Goal: Task Accomplishment & Management: Manage account settings

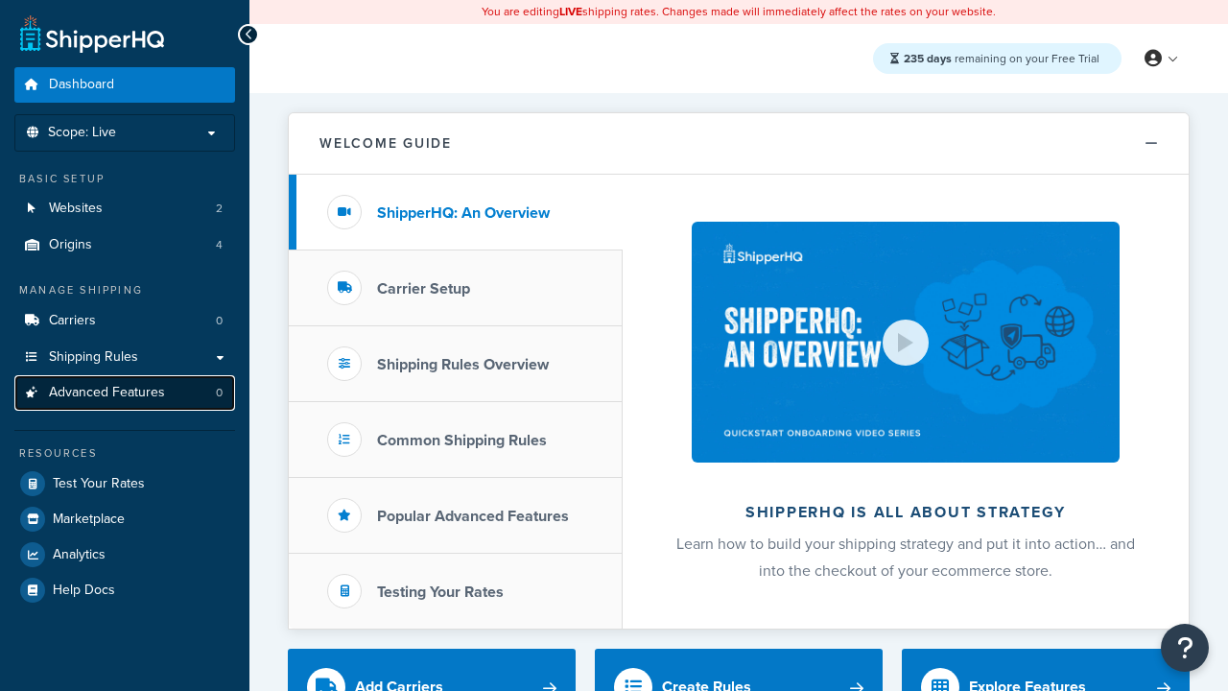
click at [125, 392] on span "Advanced Features" at bounding box center [107, 393] width 116 height 16
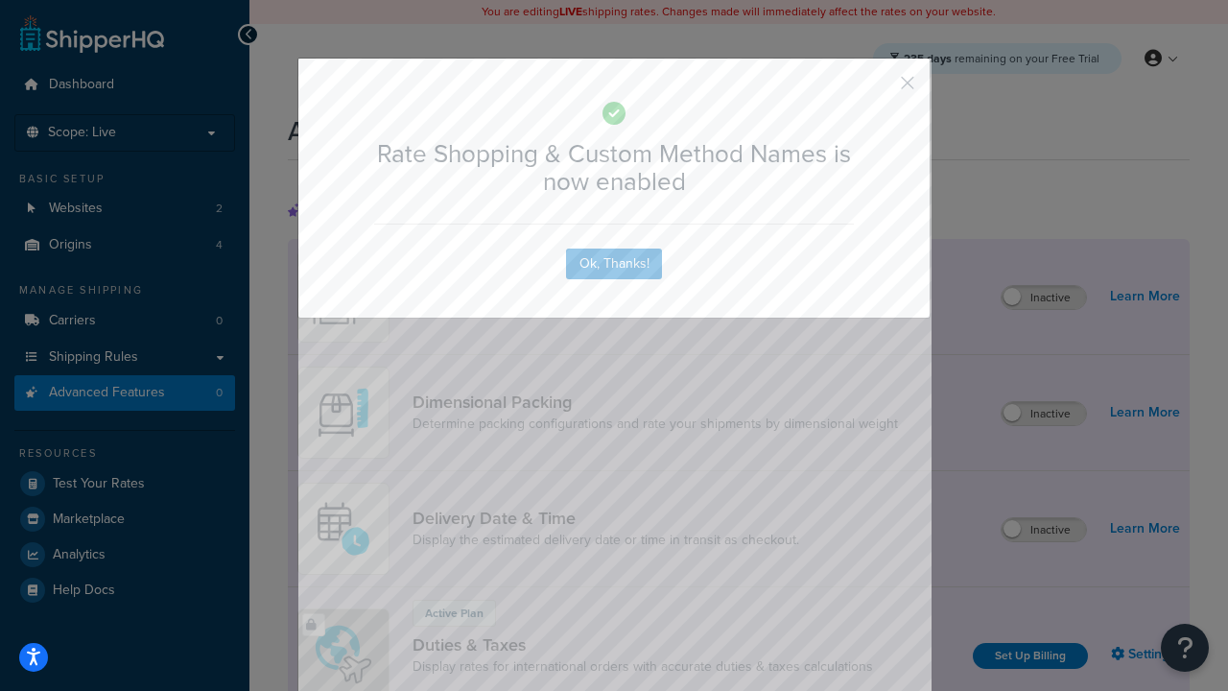
scroll to position [854, 0]
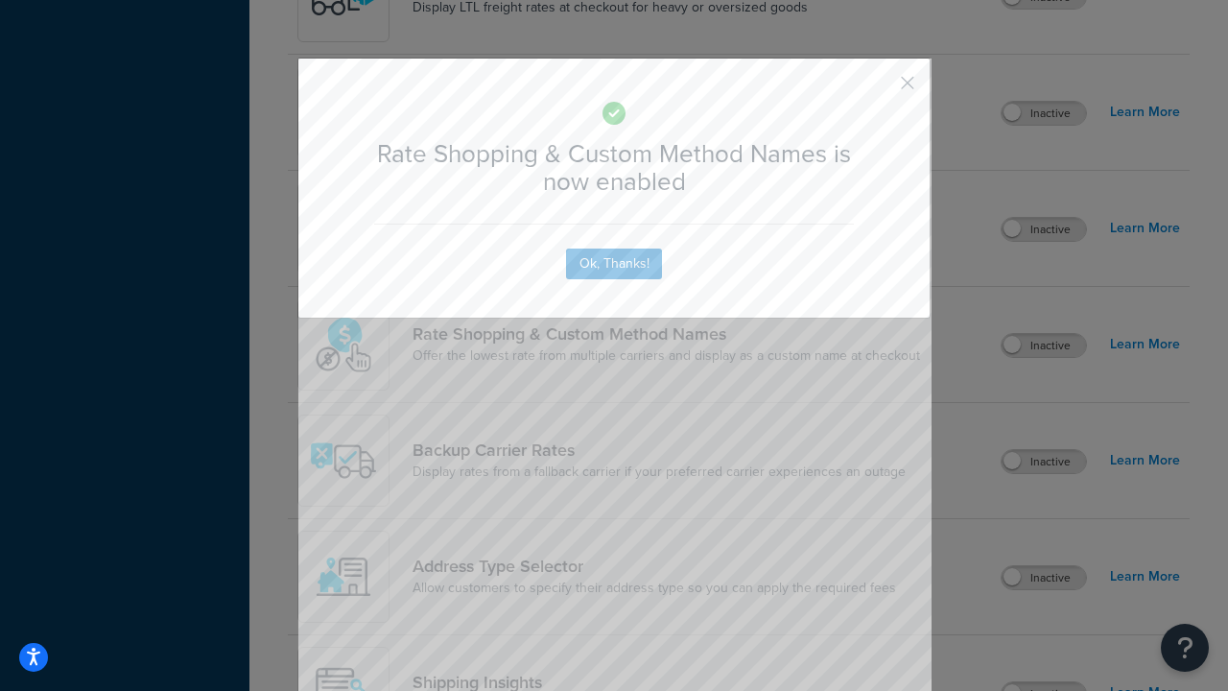
click at [879, 89] on button "button" at bounding box center [879, 89] width 5 height 5
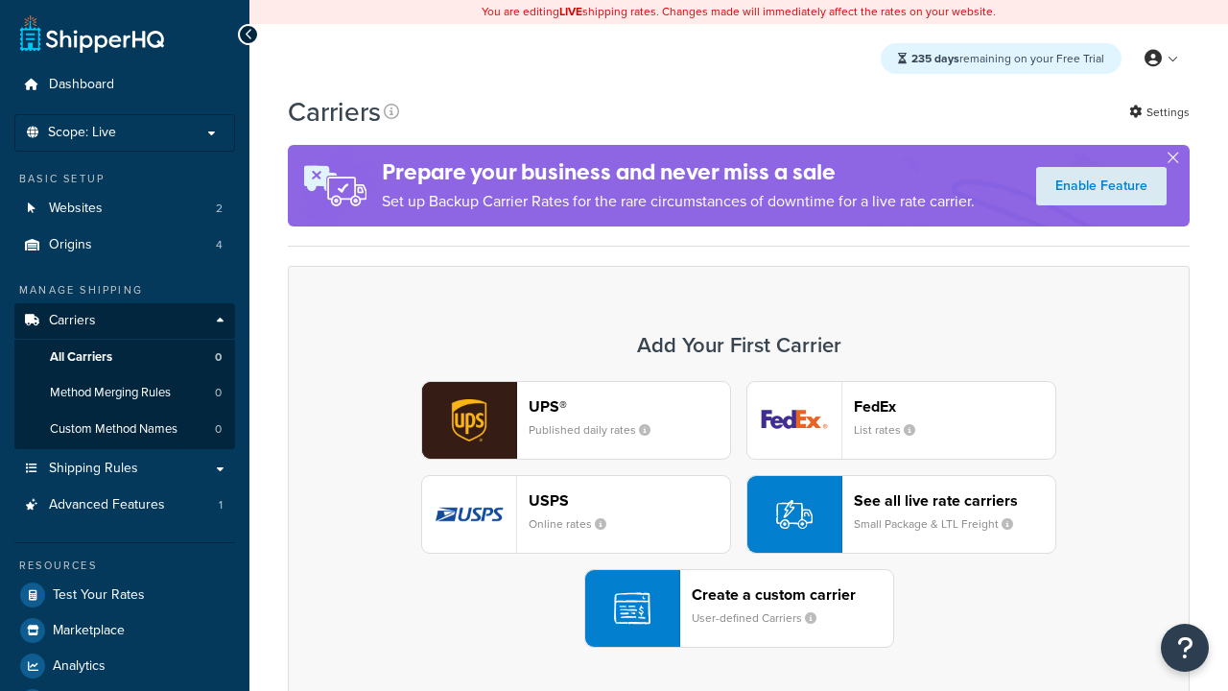
click at [739, 514] on div "UPS® Published daily rates FedEx List rates USPS Online rates See all live rate…" at bounding box center [739, 514] width 862 height 267
click at [901, 514] on div "See all live rate carriers Small Package & LTL Freight" at bounding box center [955, 514] width 202 height 46
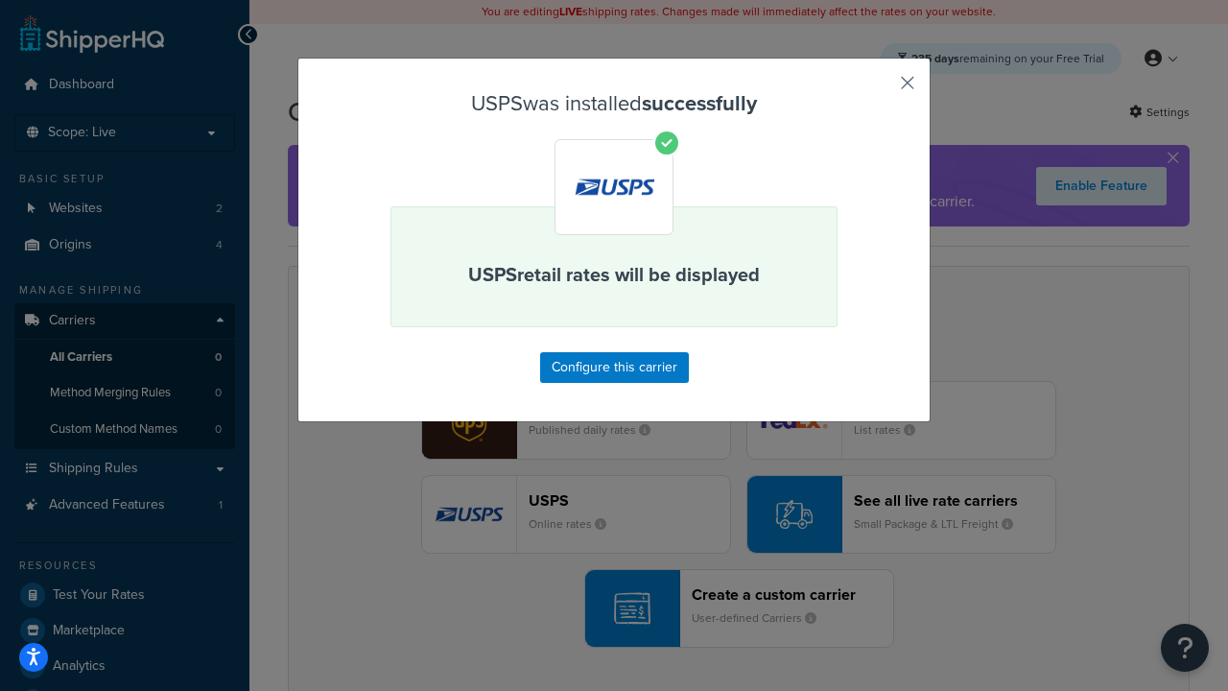
click at [879, 89] on button "button" at bounding box center [879, 89] width 5 height 5
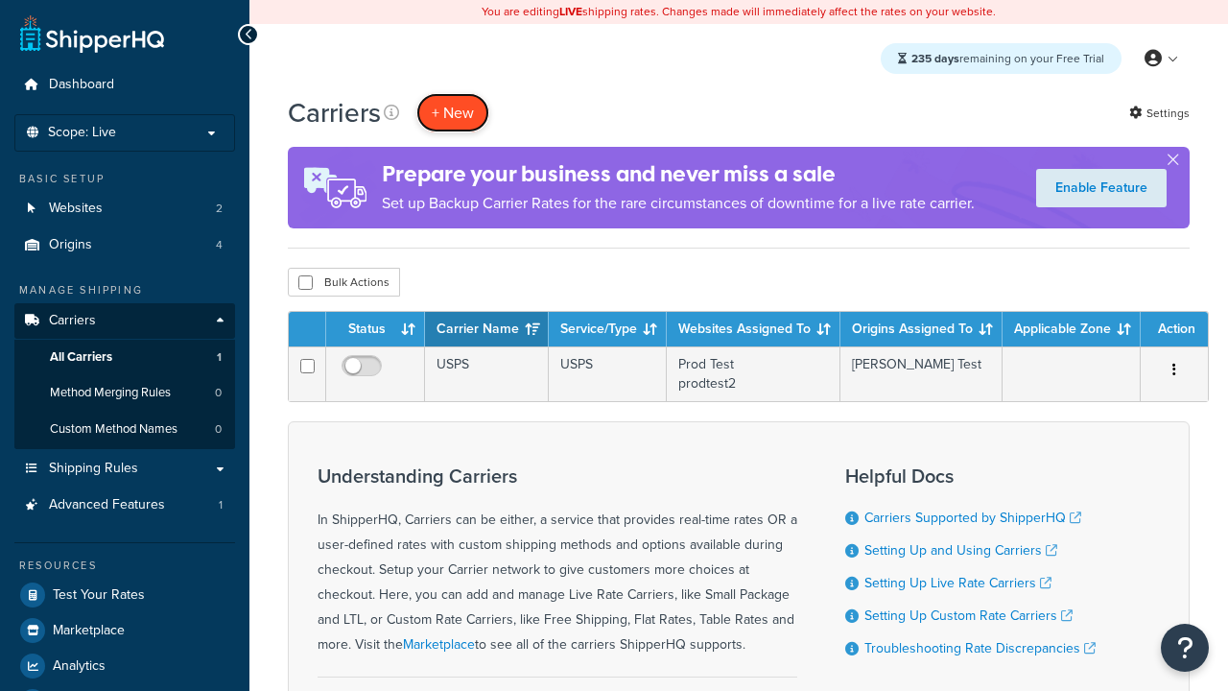
click at [453, 112] on button "+ New" at bounding box center [452, 112] width 73 height 39
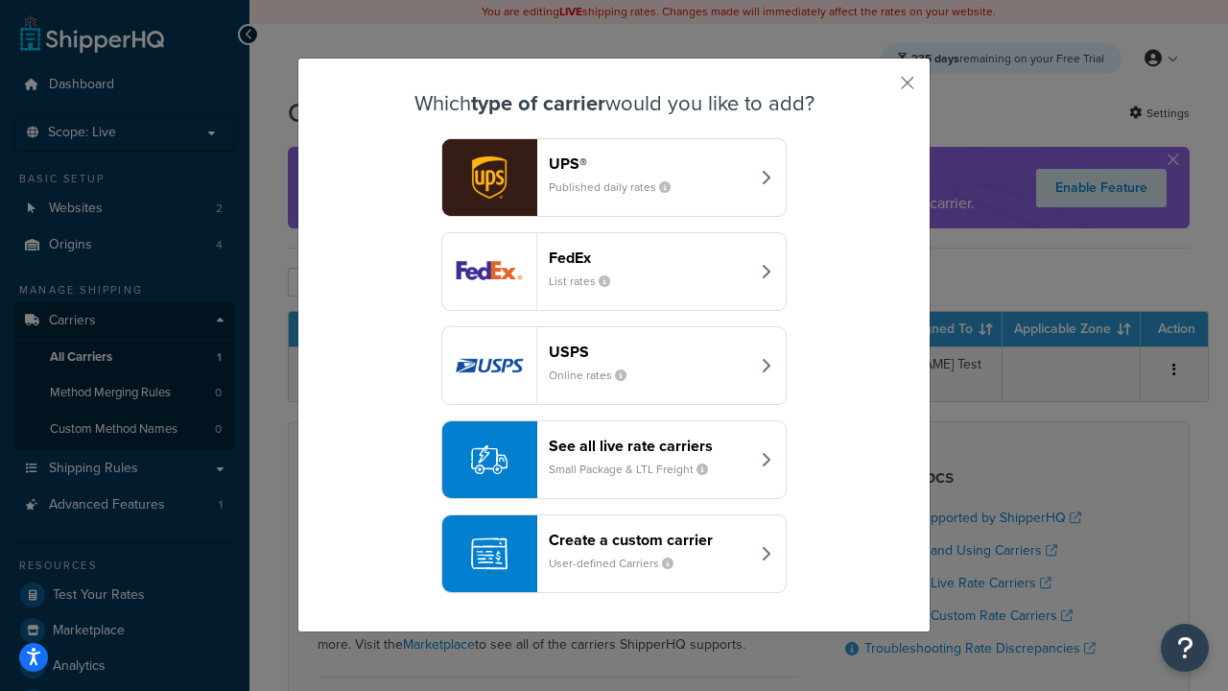
click at [614, 460] on div "See all live rate carriers Small Package & LTL Freight" at bounding box center [649, 460] width 201 height 46
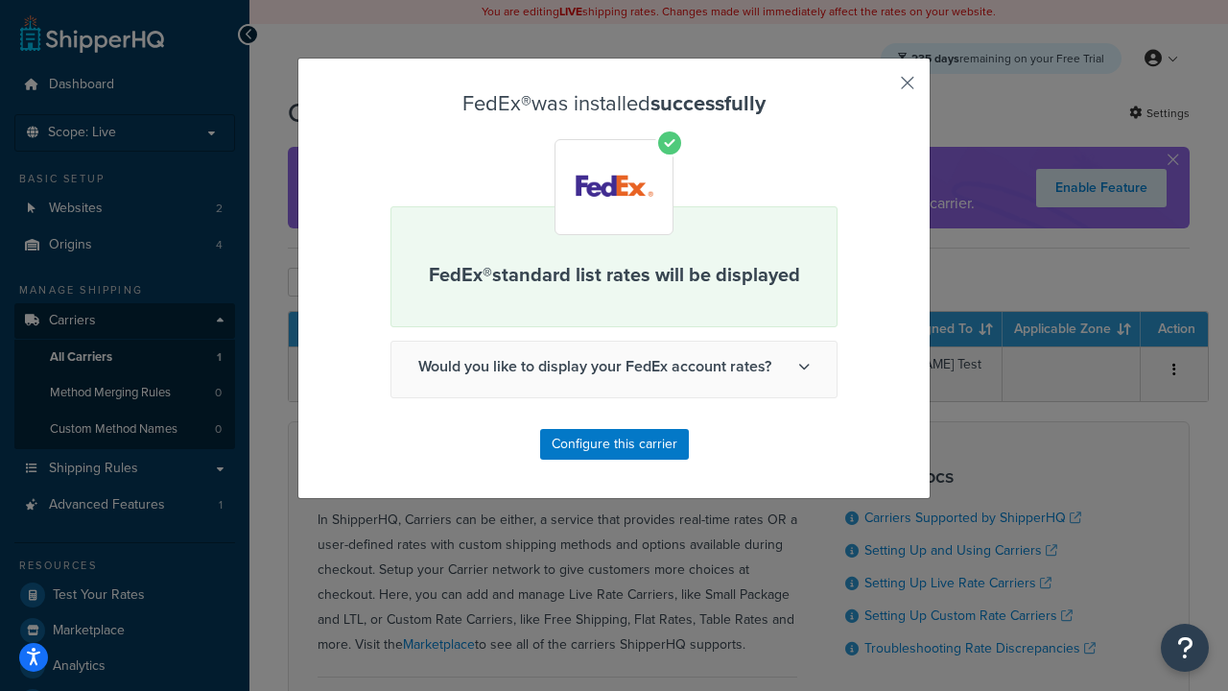
click at [879, 89] on button "button" at bounding box center [879, 89] width 5 height 5
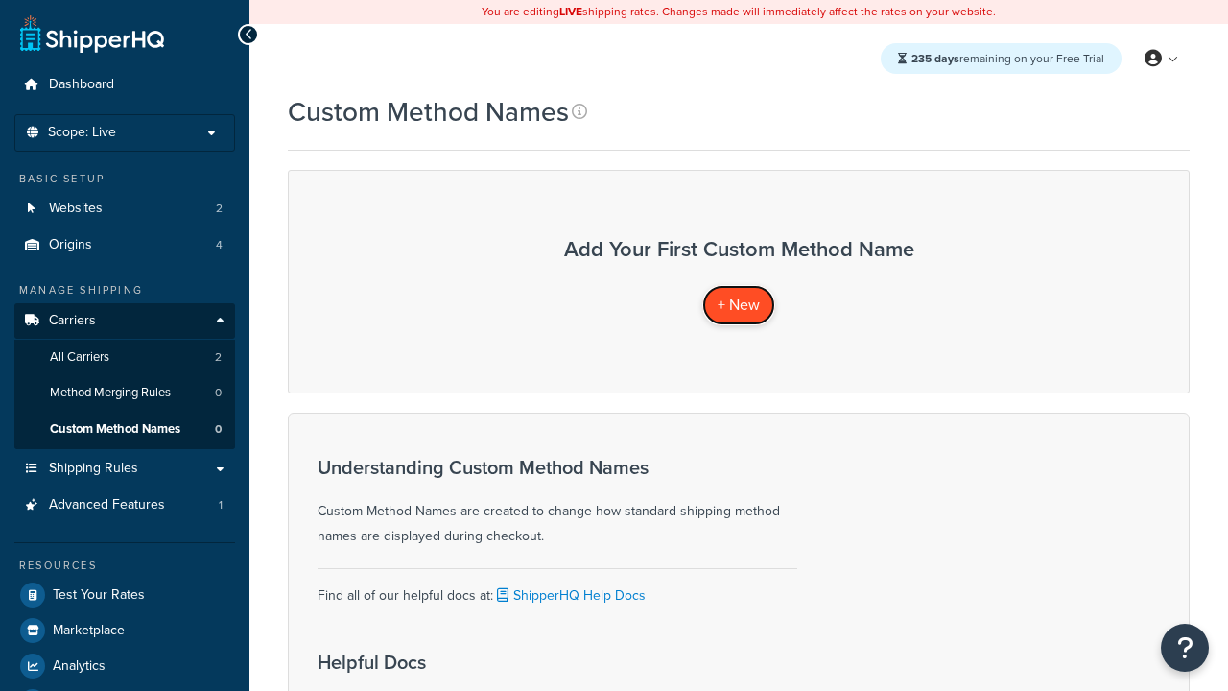
click at [739, 304] on span "+ New" at bounding box center [739, 305] width 42 height 22
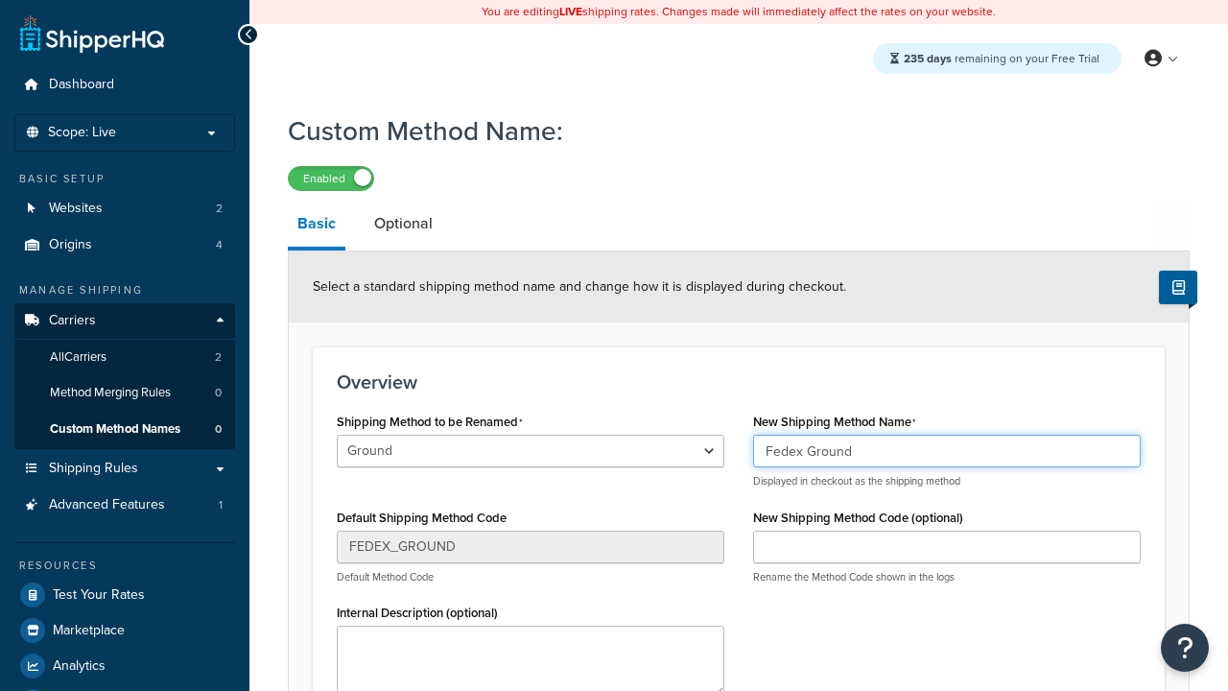
type input "Fedex Ground"
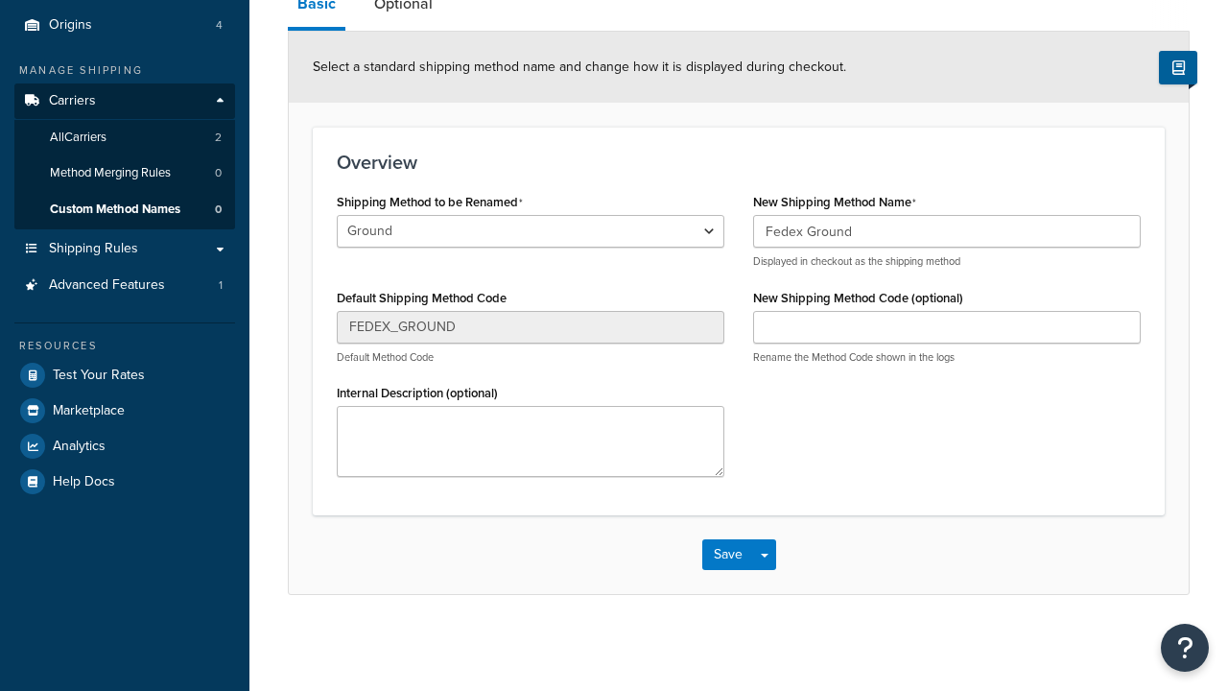
scroll to position [222, 0]
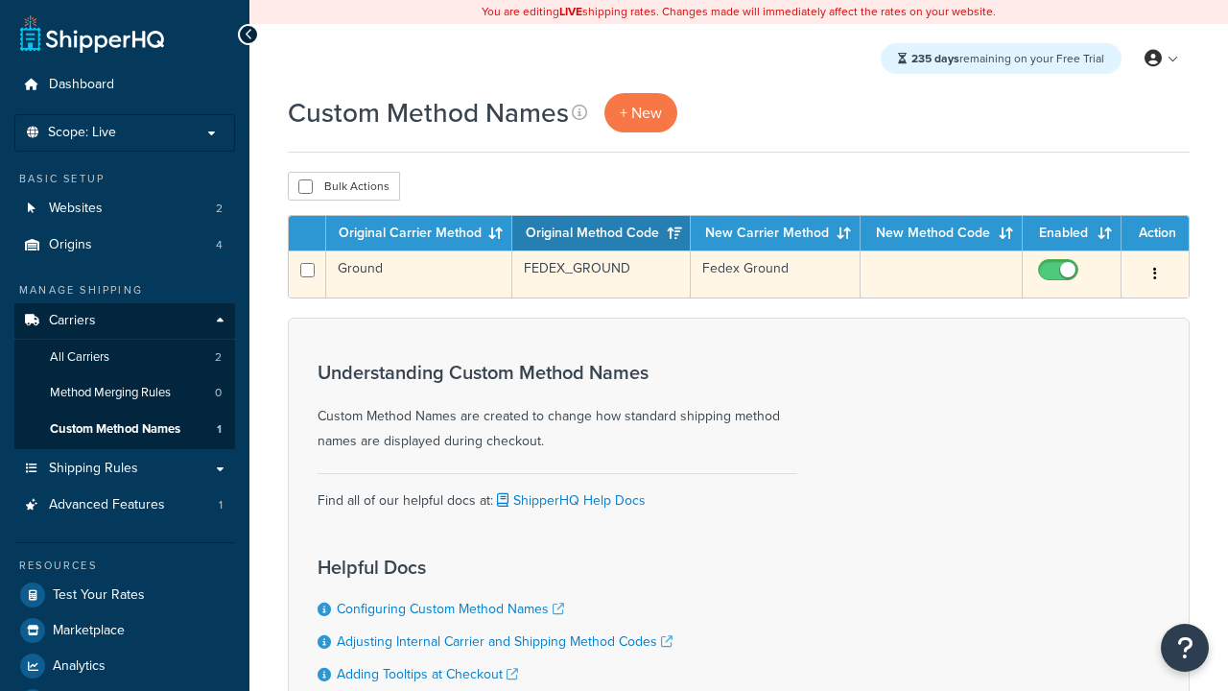
click at [1155, 275] on icon "button" at bounding box center [1156, 273] width 4 height 13
click at [0, 0] on link "Edit" at bounding box center [0, 0] width 0 height 0
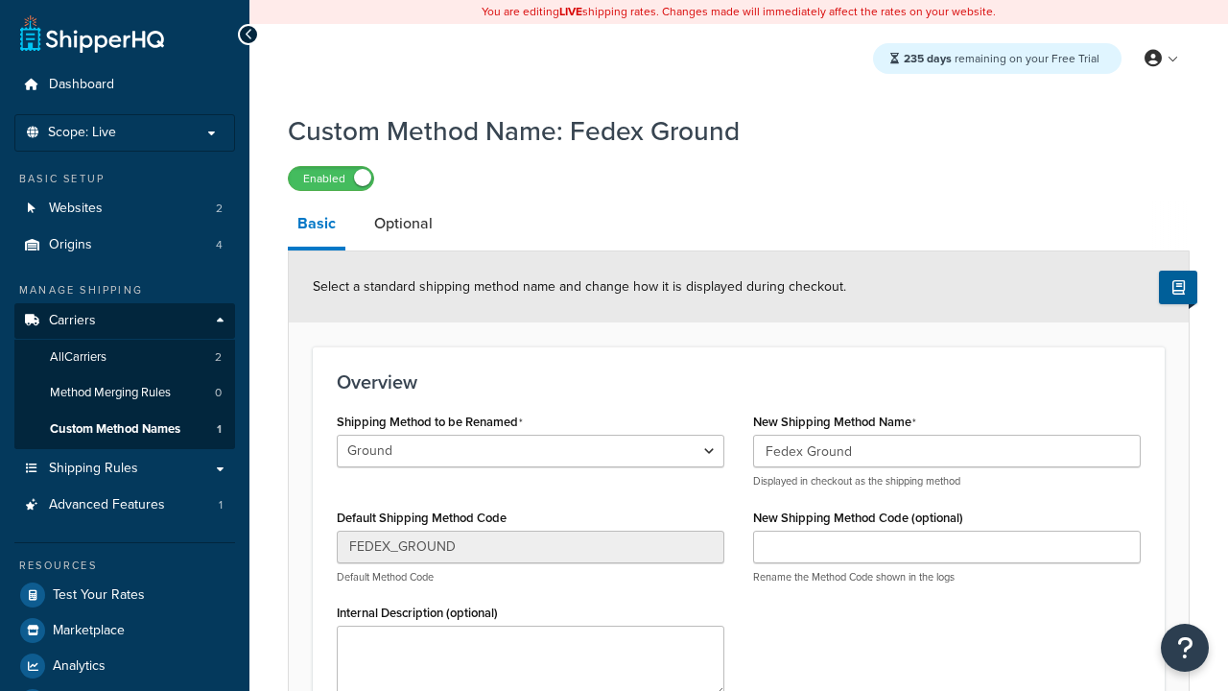
select select "706415"
type input "Priority Mail"
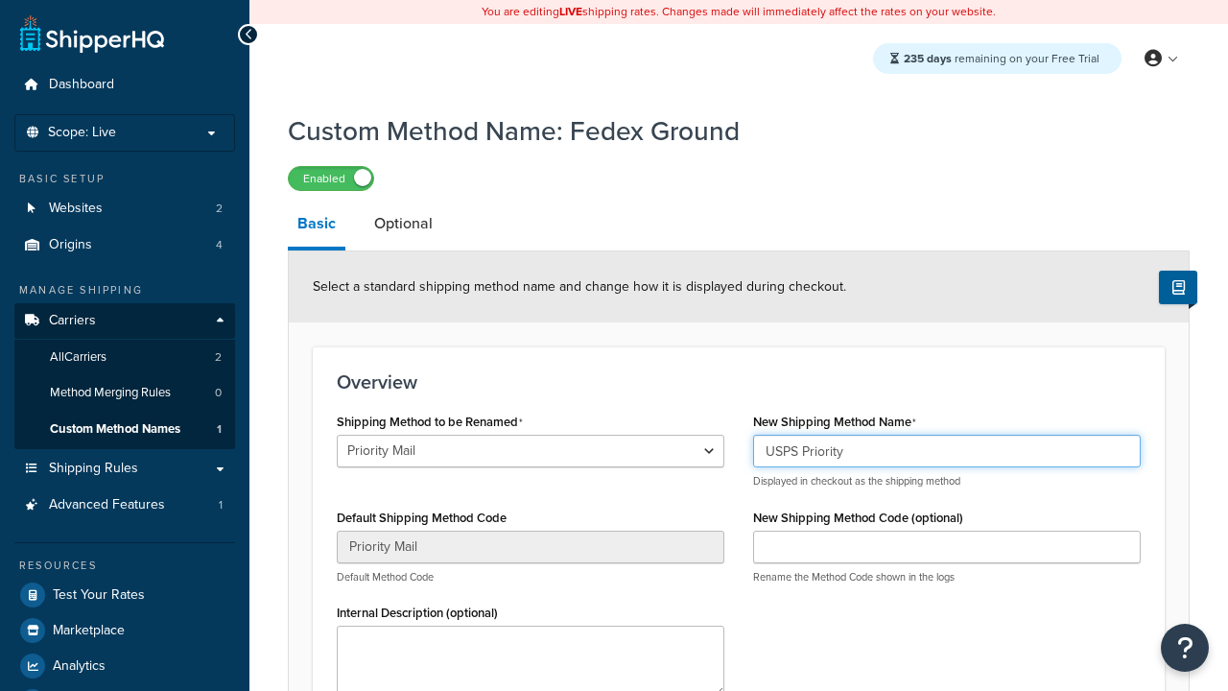
type input "USPS Priority"
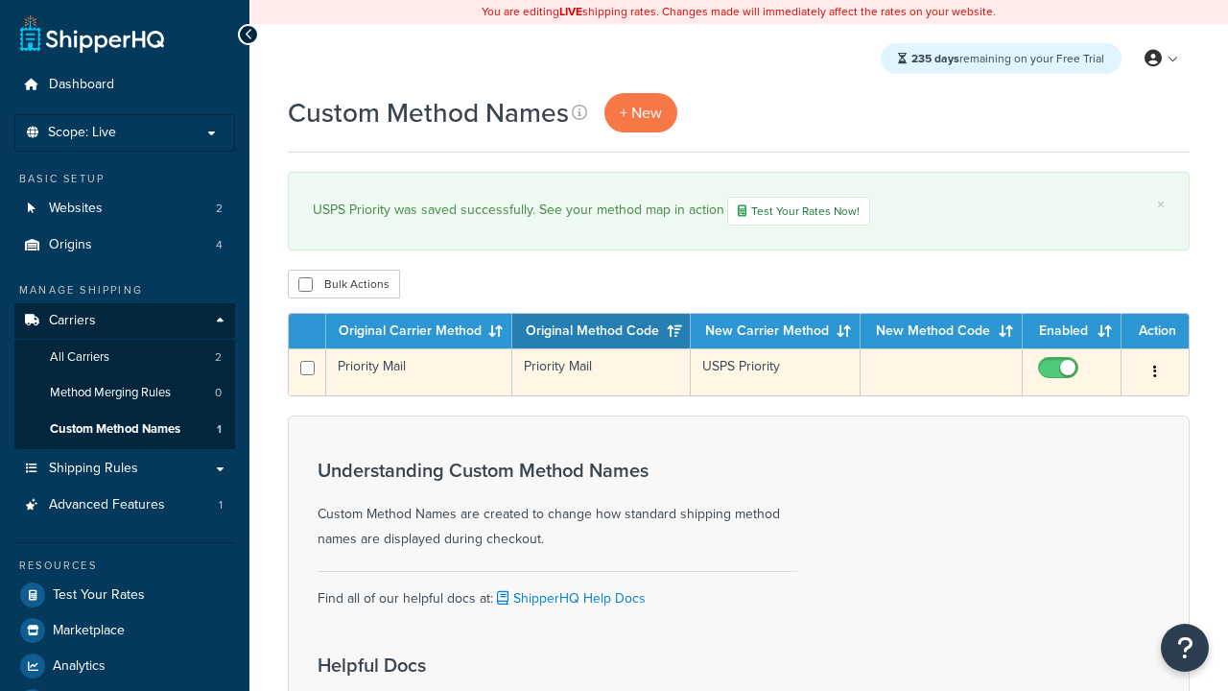
click at [1155, 374] on icon "button" at bounding box center [1156, 371] width 4 height 13
click at [1078, 451] on link "Duplicate" at bounding box center [1078, 451] width 152 height 39
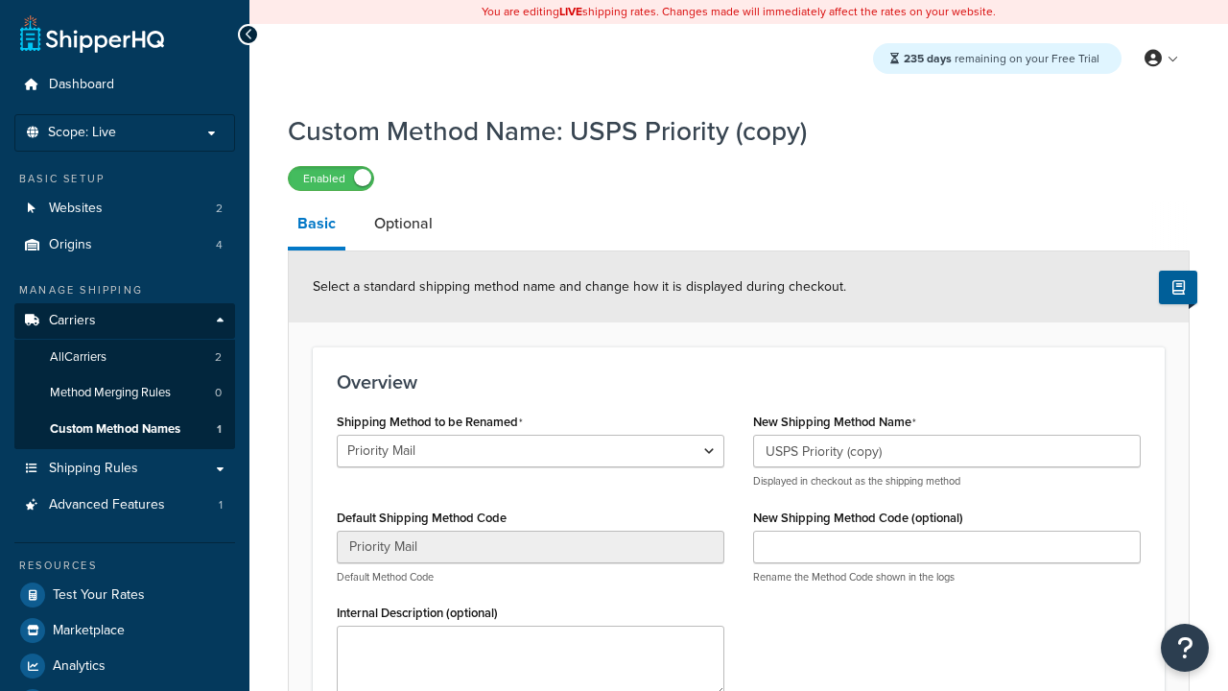
scroll to position [222, 0]
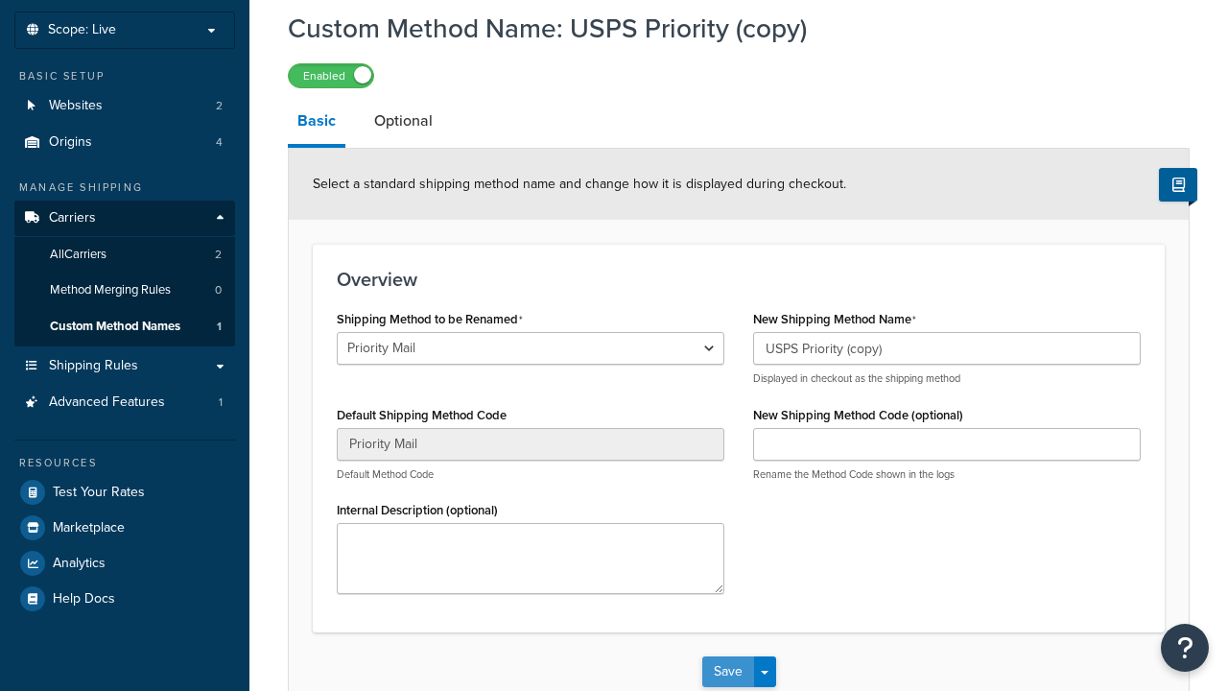
click at [727, 656] on button "Save" at bounding box center [728, 671] width 52 height 31
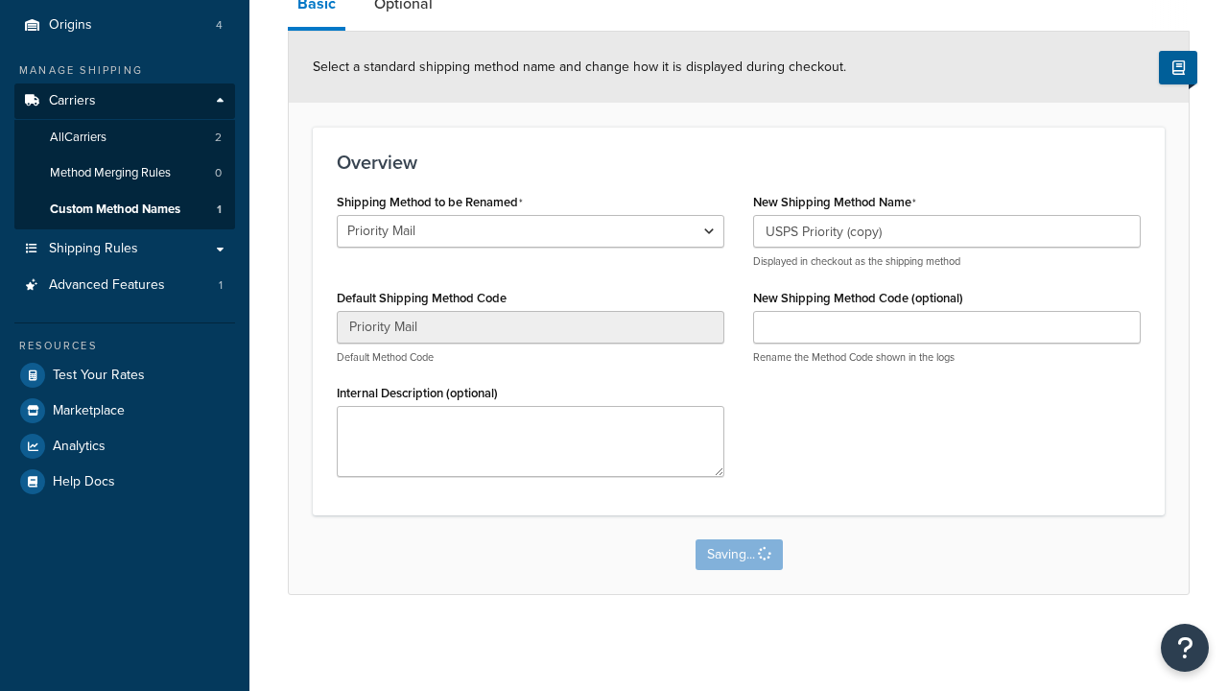
scroll to position [0, 0]
select select "706423"
type input "FEDEX_GROUND"
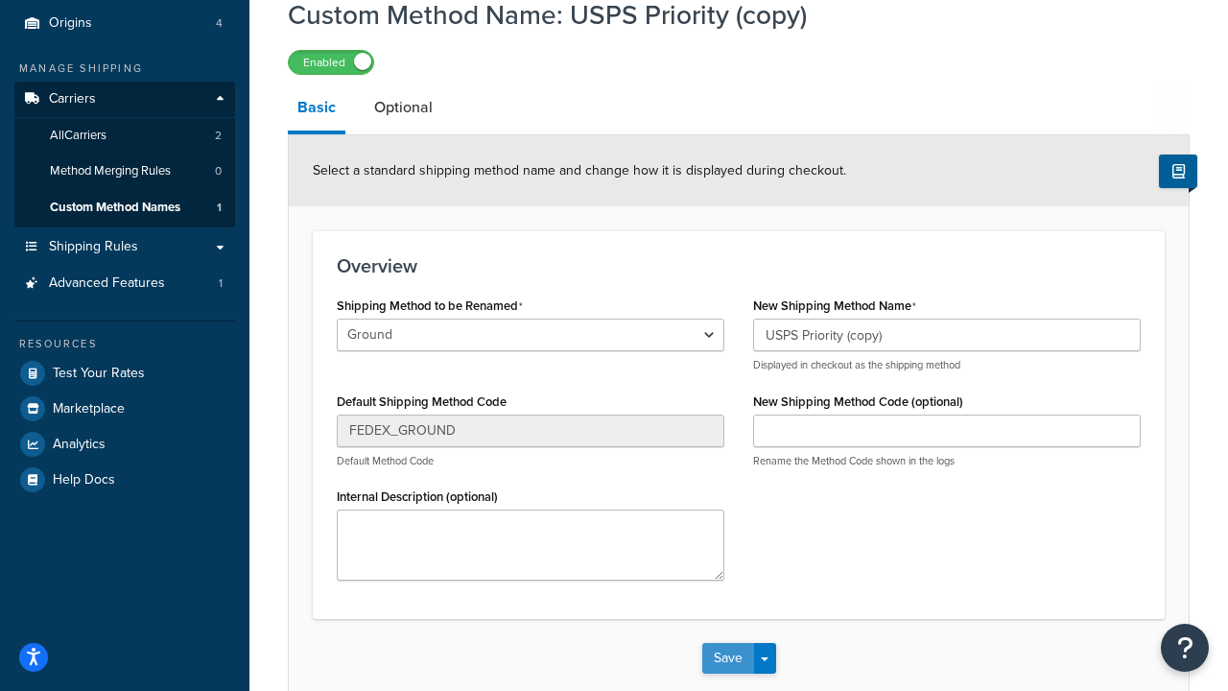
click at [727, 674] on button "Save" at bounding box center [728, 658] width 52 height 31
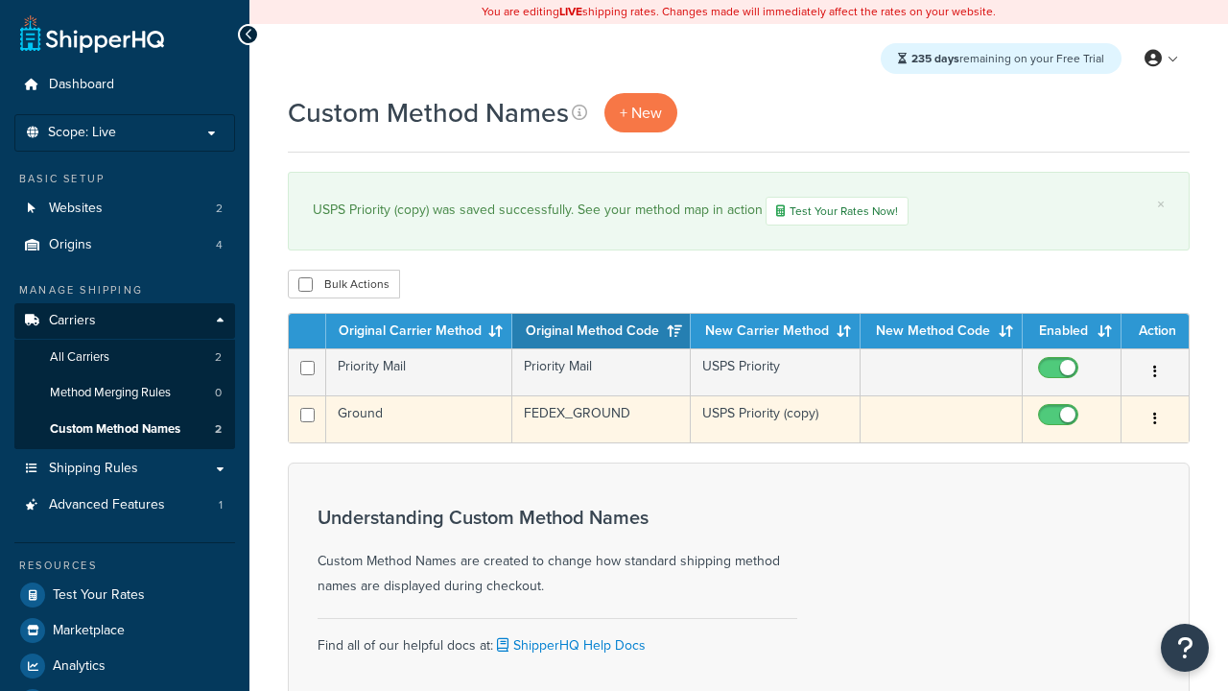
click at [1155, 421] on icon "button" at bounding box center [1156, 418] width 4 height 13
click at [0, 0] on link "Delete" at bounding box center [0, 0] width 0 height 0
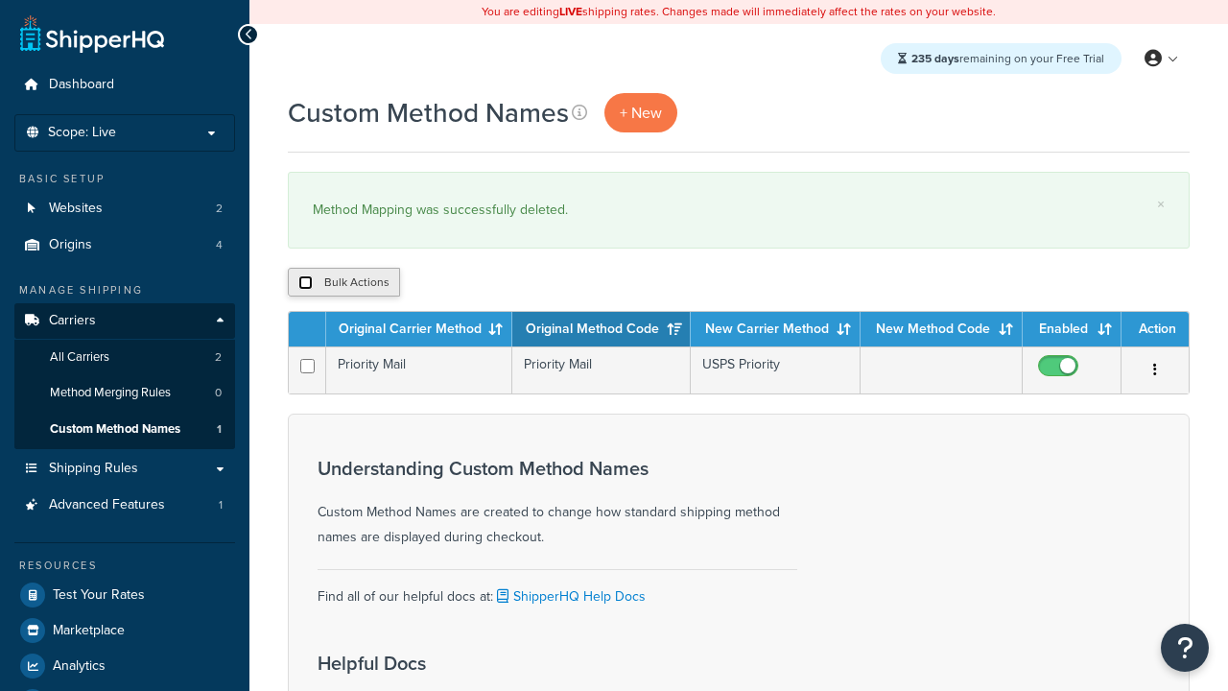
click at [305, 283] on input "checkbox" at bounding box center [305, 282] width 14 height 14
checkbox input "true"
click at [516, 283] on button "Delete" at bounding box center [512, 282] width 66 height 29
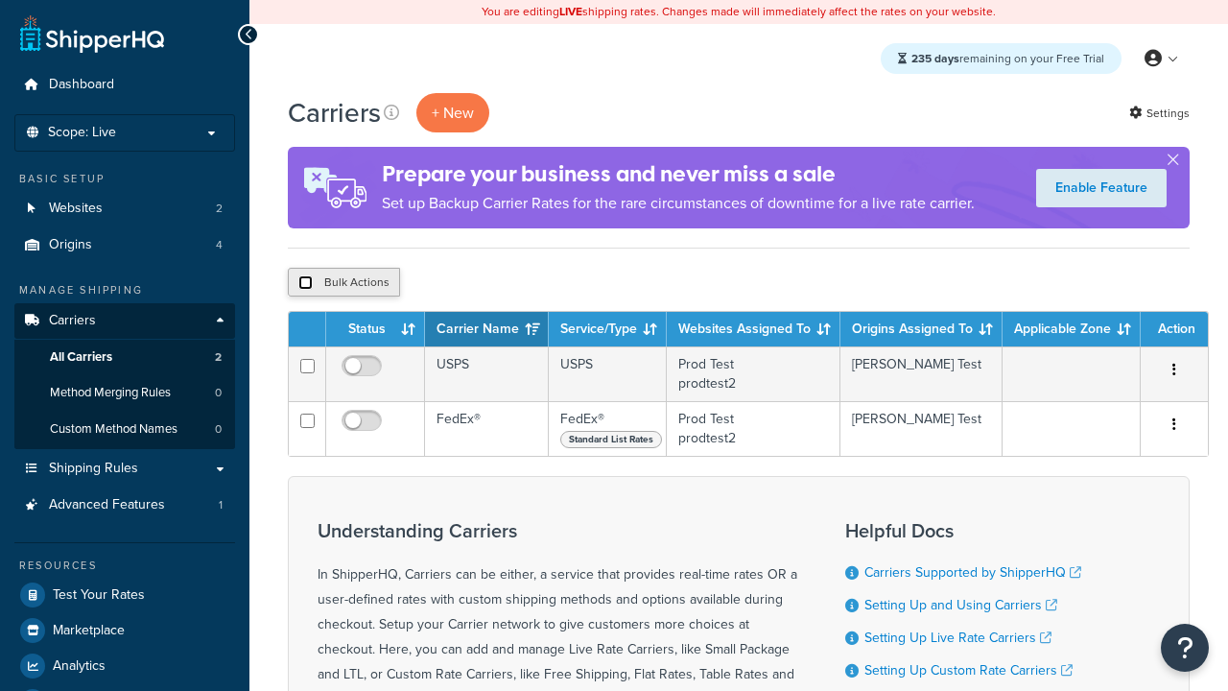
click at [305, 283] on input "checkbox" at bounding box center [305, 282] width 14 height 14
checkbox input "true"
click at [0, 0] on button "Delete" at bounding box center [0, 0] width 0 height 0
